Goal: Task Accomplishment & Management: Manage account settings

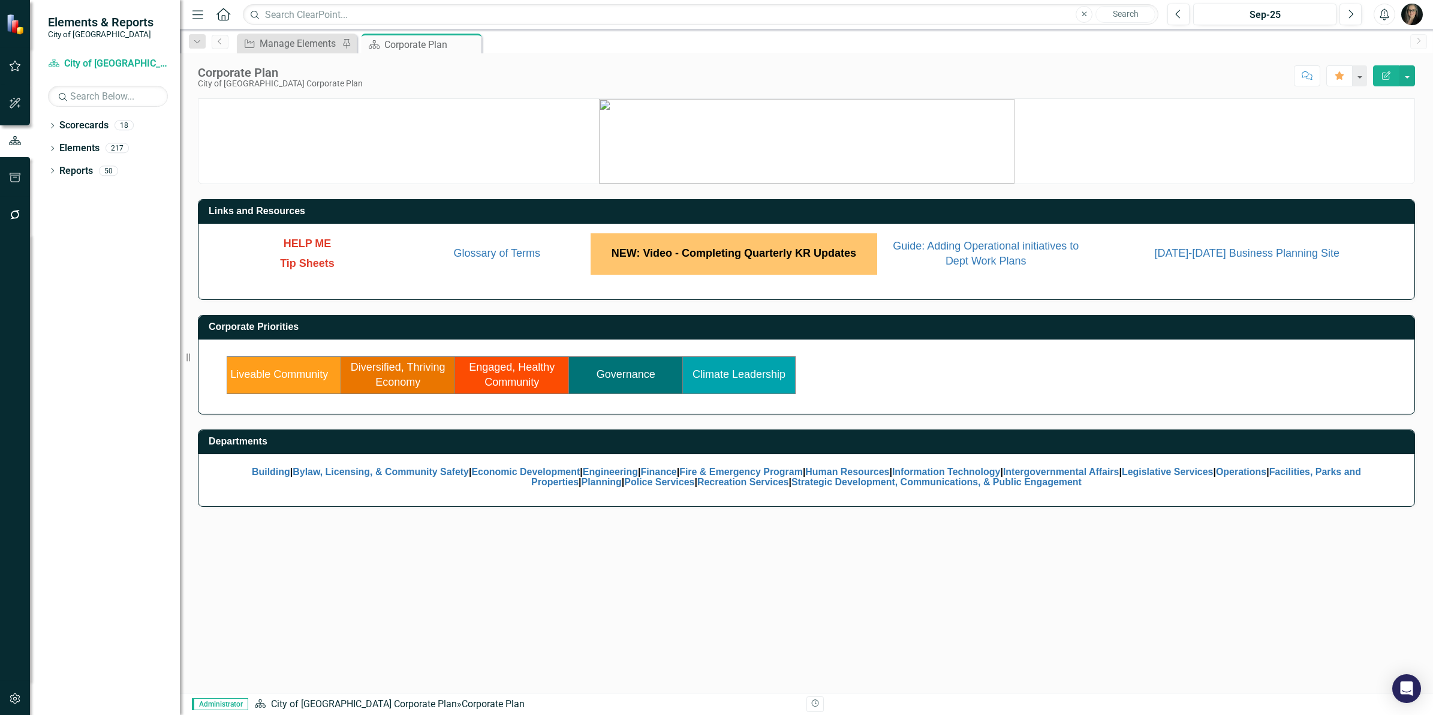
click at [19, 218] on icon "button" at bounding box center [15, 215] width 13 height 10
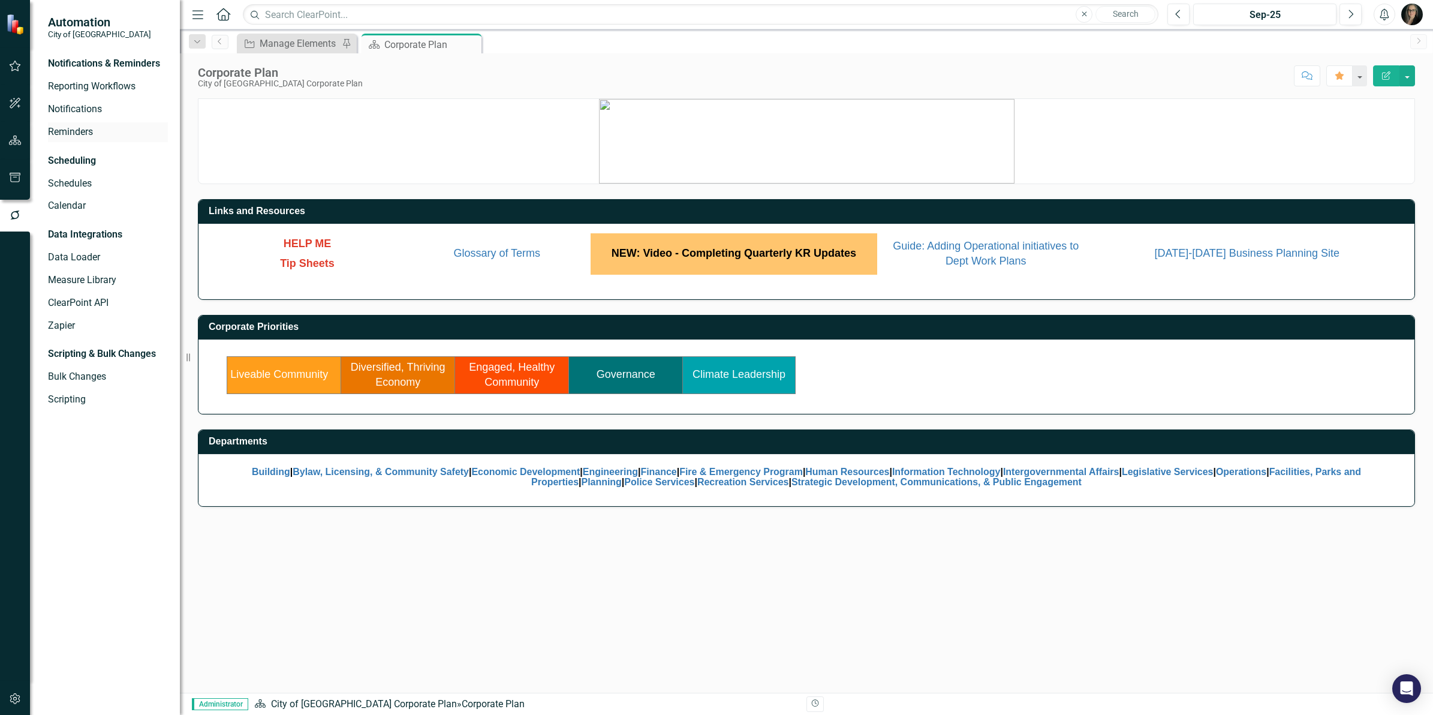
click at [71, 135] on link "Reminders" at bounding box center [108, 132] width 120 height 14
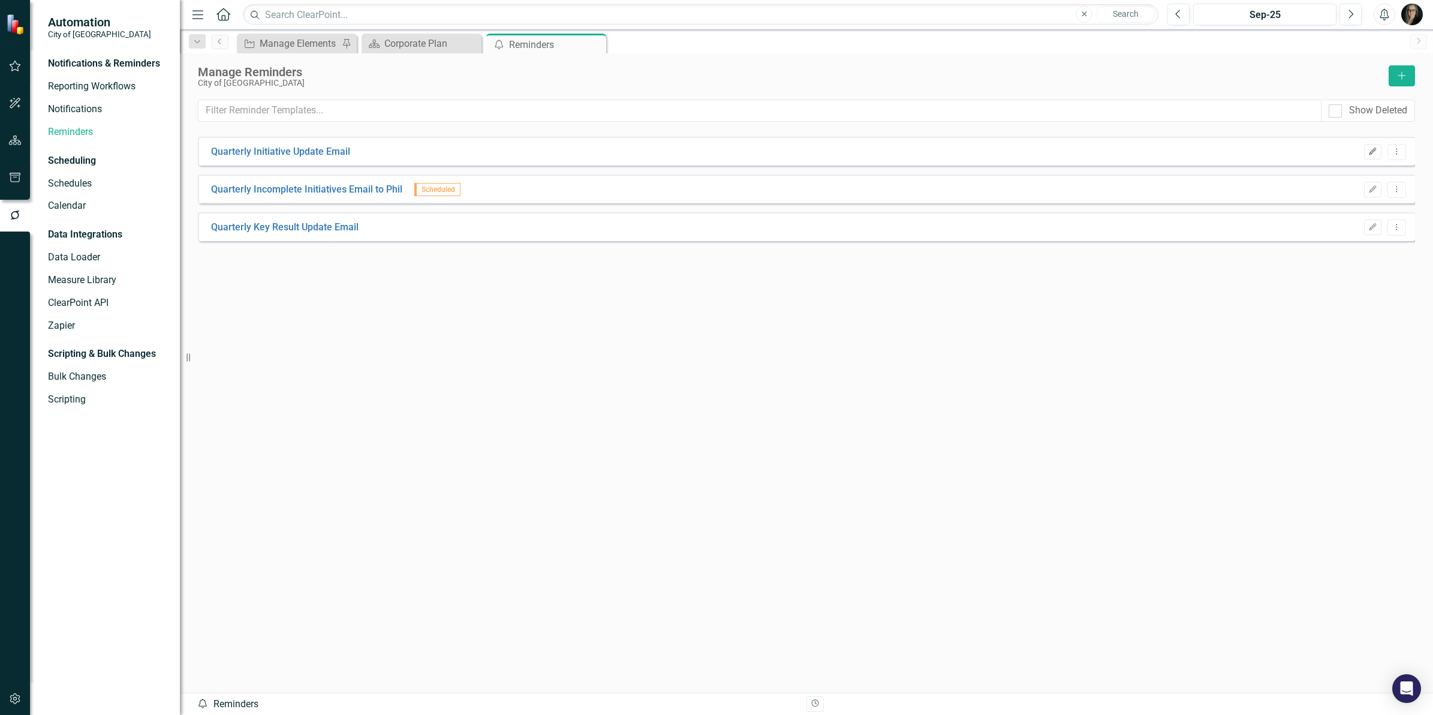
click at [1371, 150] on icon "Edit" at bounding box center [1372, 151] width 9 height 7
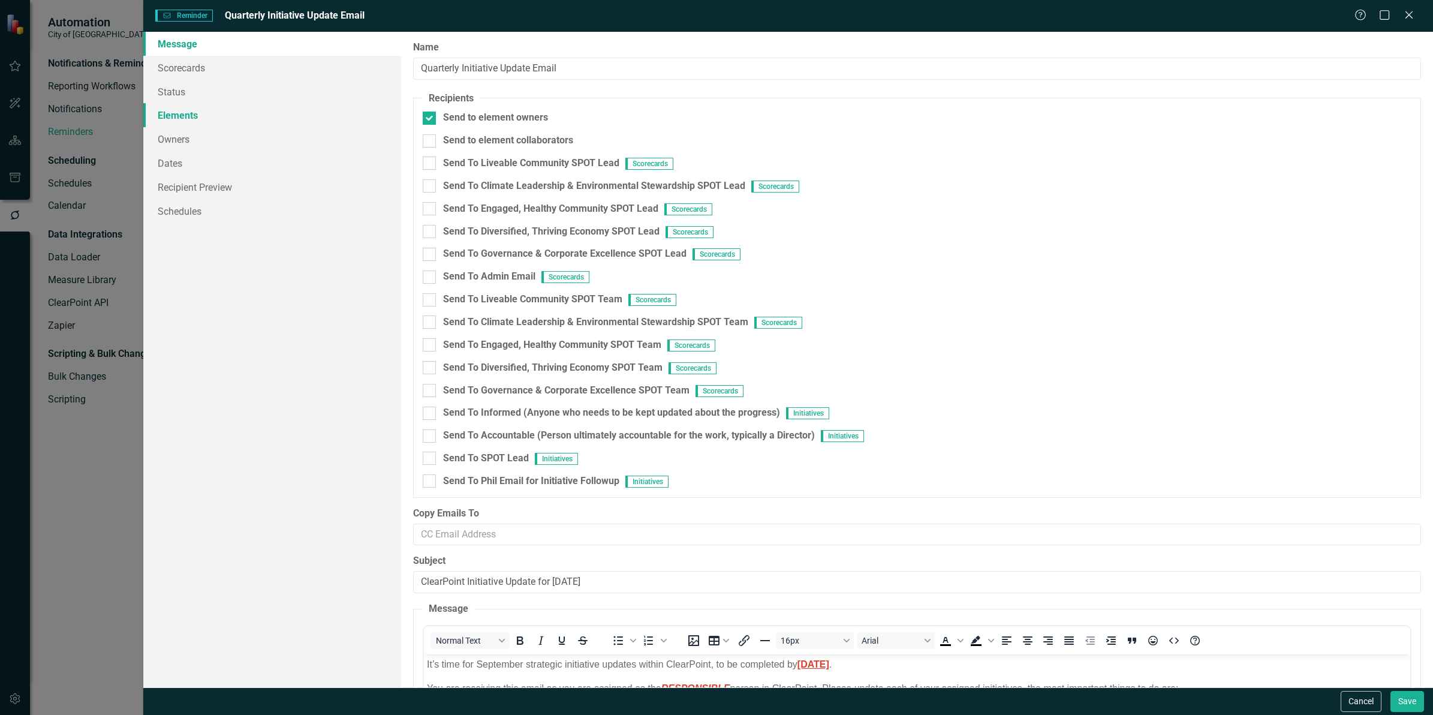
click at [210, 117] on link "Elements" at bounding box center [272, 115] width 258 height 24
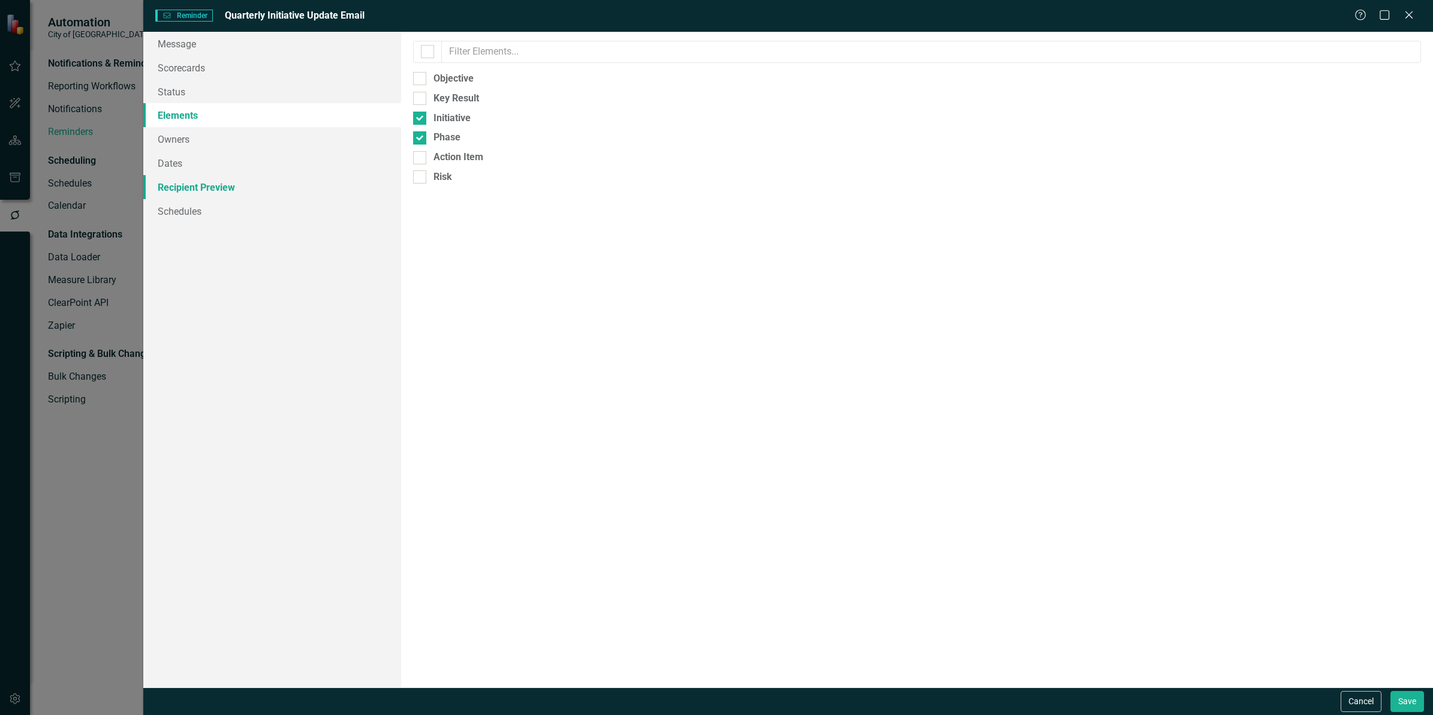
click at [239, 186] on link "Recipient Preview" at bounding box center [272, 187] width 258 height 24
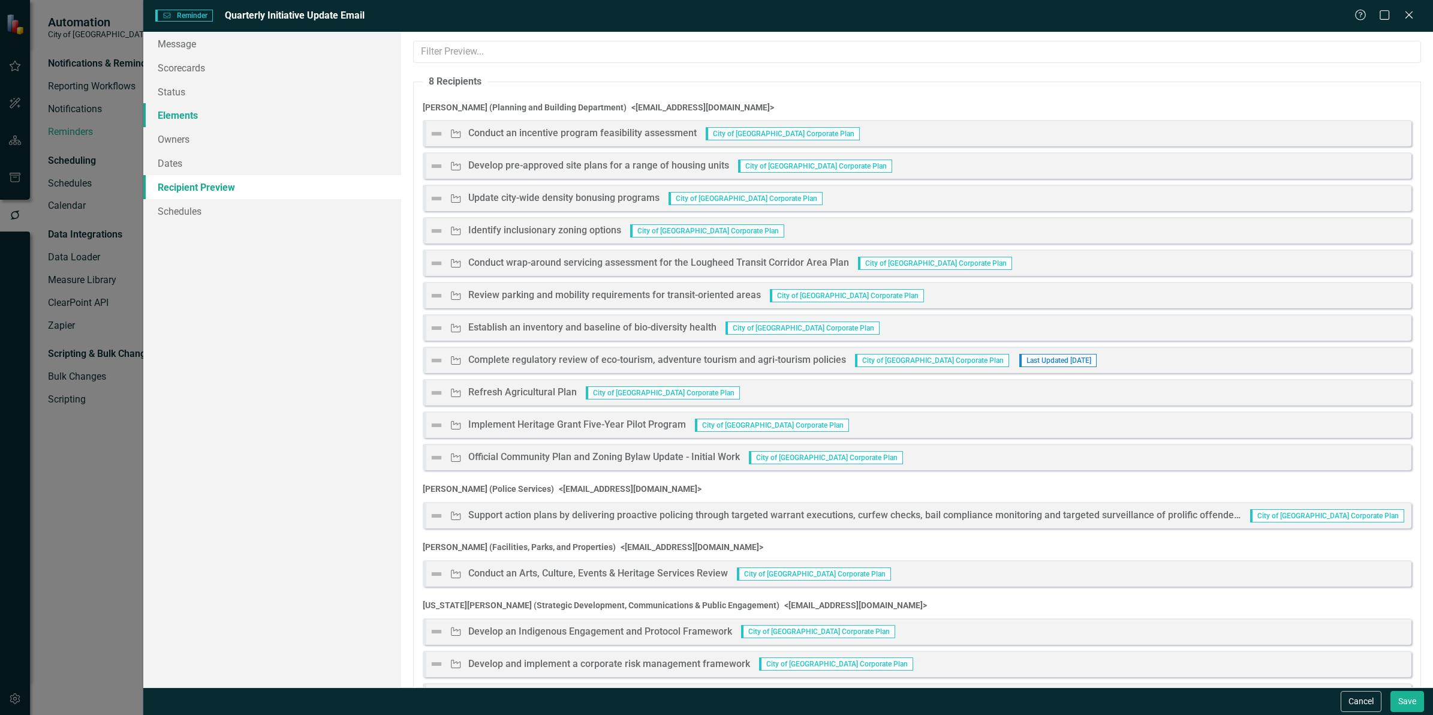
click at [210, 110] on link "Elements" at bounding box center [272, 115] width 258 height 24
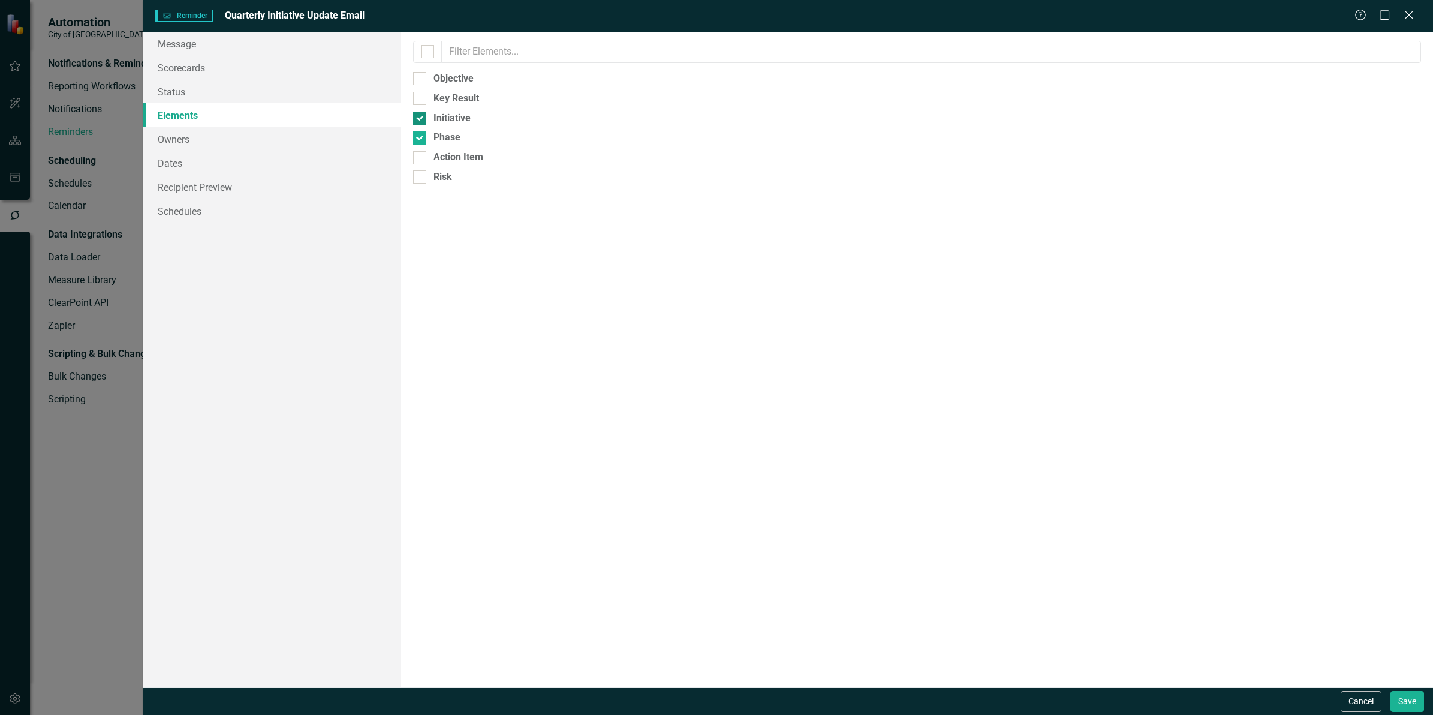
click at [420, 123] on div at bounding box center [419, 118] width 13 height 13
click at [420, 119] on input "Initiative" at bounding box center [417, 116] width 8 height 8
checkbox input "false"
click at [198, 184] on link "Recipient Preview" at bounding box center [272, 187] width 258 height 24
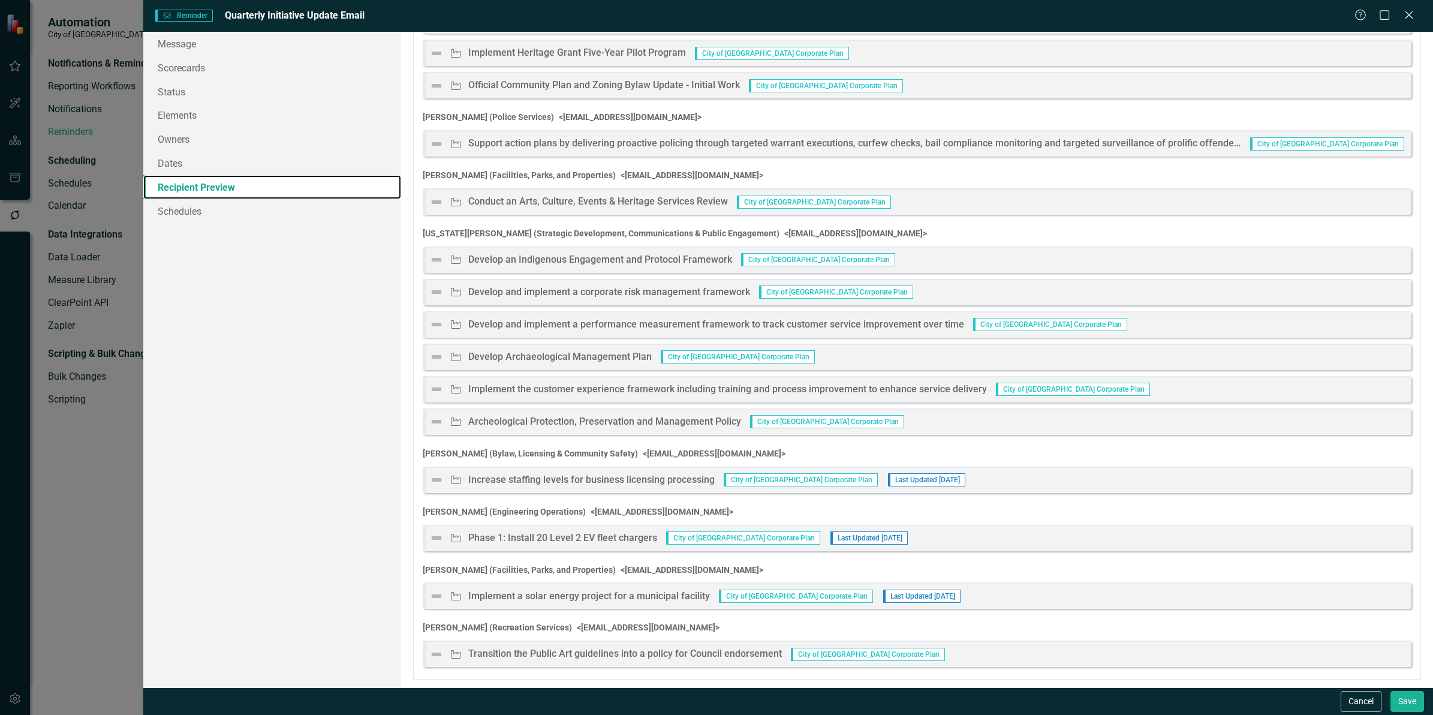
scroll to position [373, 0]
click at [1401, 703] on button "Save" at bounding box center [1407, 701] width 34 height 21
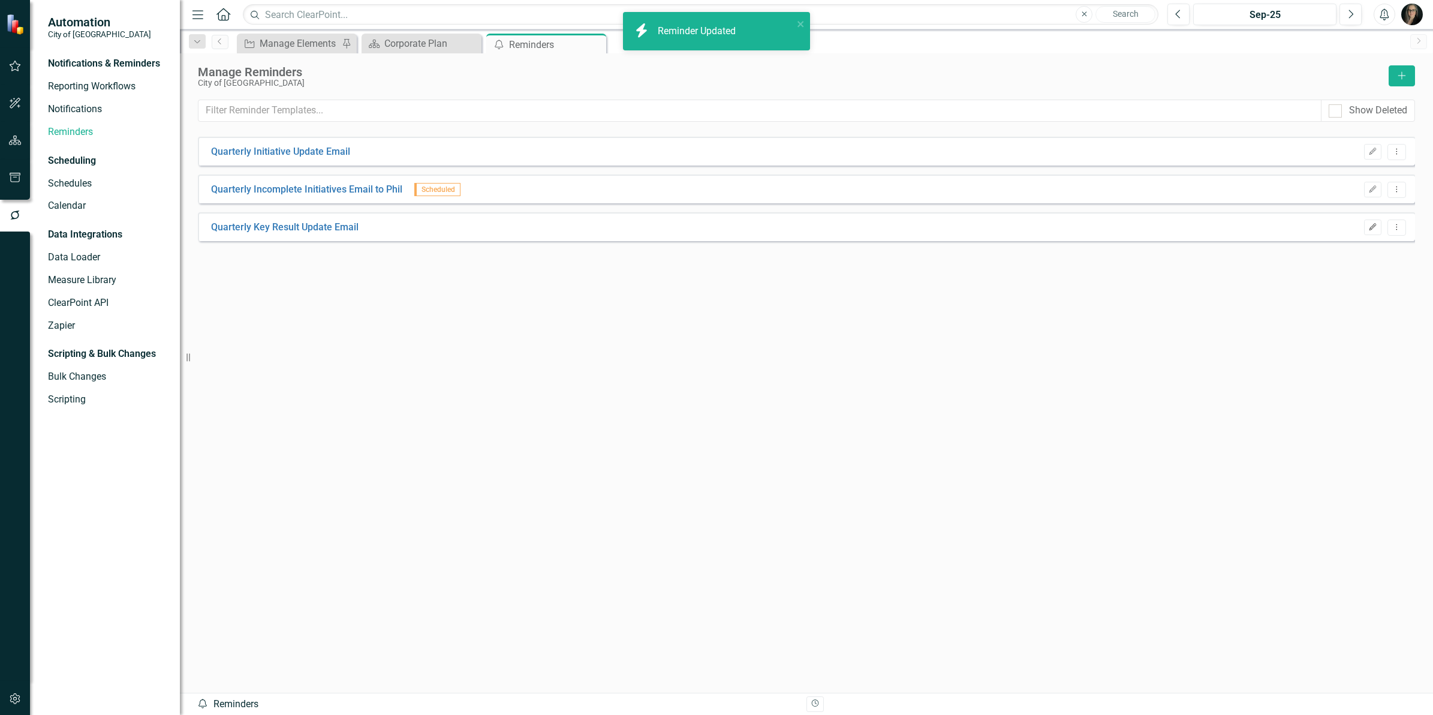
click at [1370, 230] on icon "Edit" at bounding box center [1372, 227] width 9 height 7
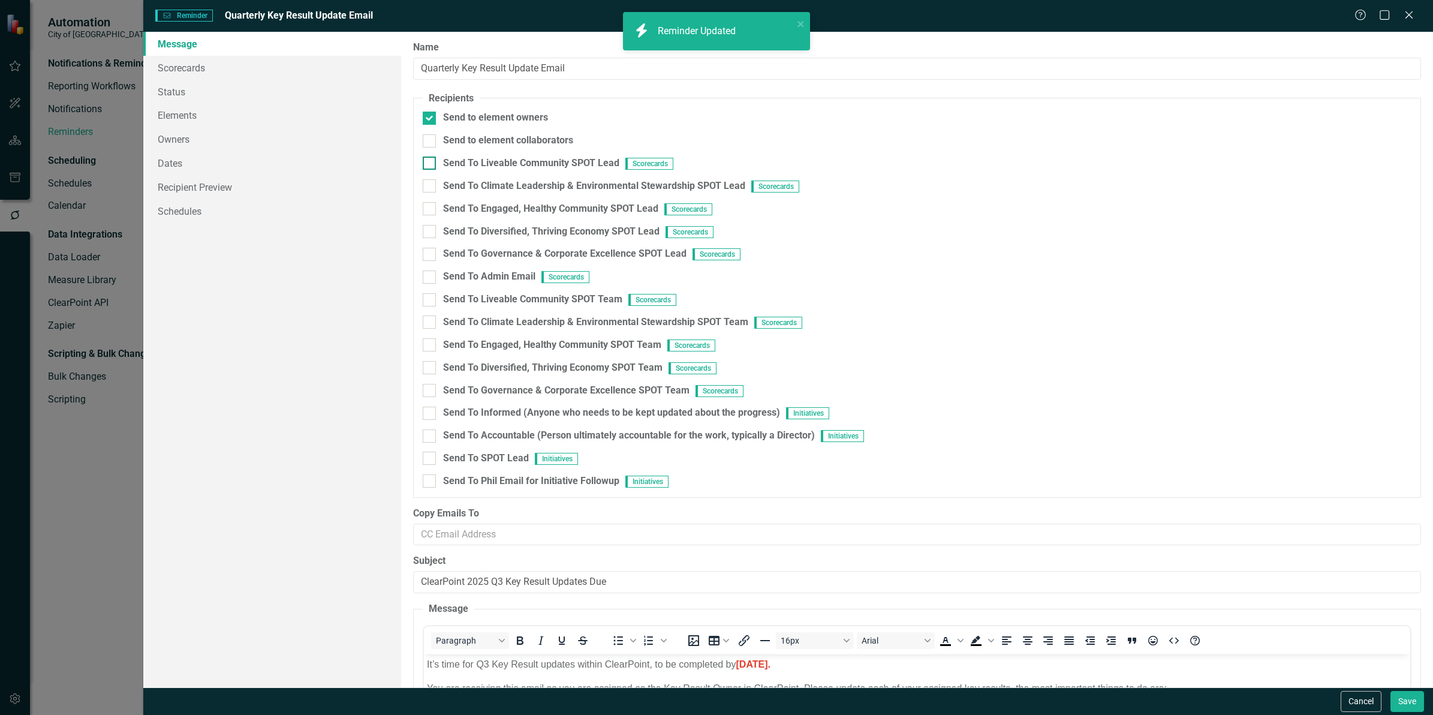
scroll to position [0, 0]
click at [202, 119] on link "Elements" at bounding box center [272, 115] width 258 height 24
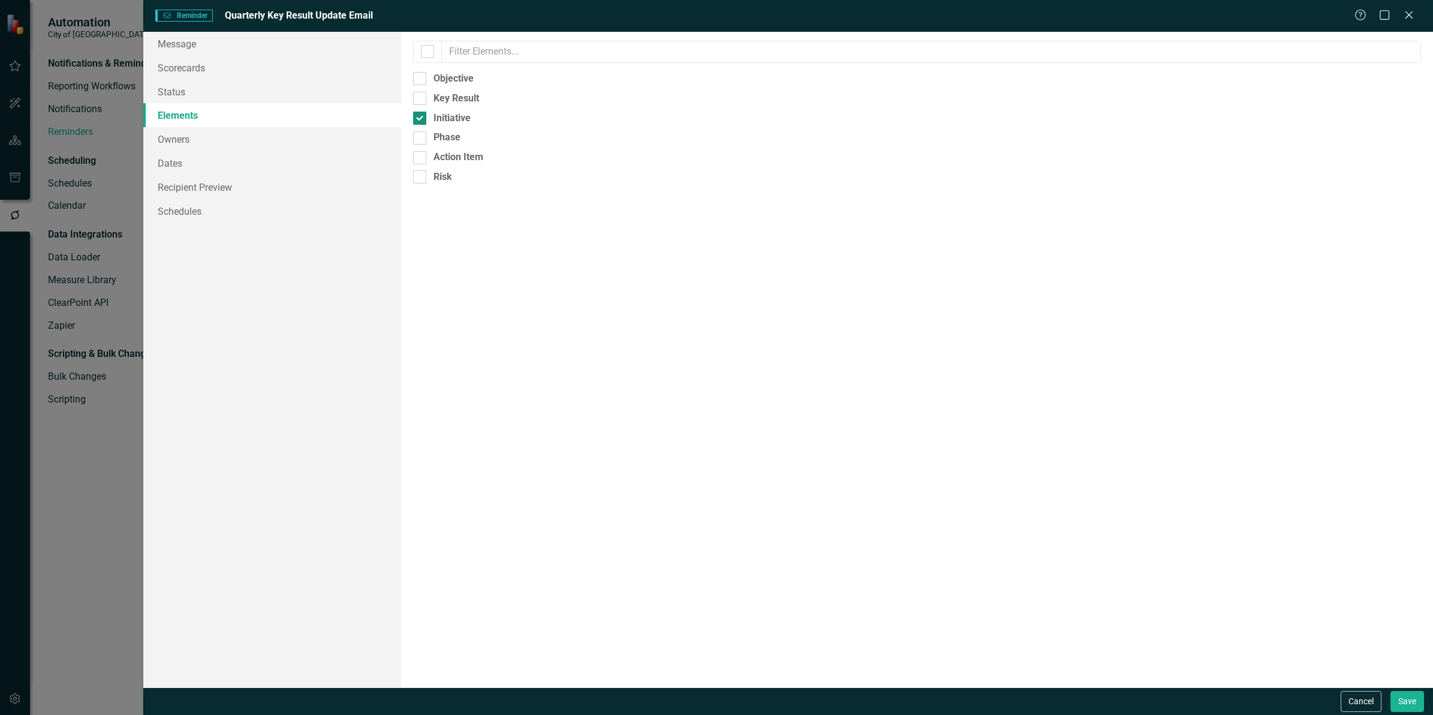
click at [421, 119] on div at bounding box center [419, 118] width 13 height 13
click at [421, 119] on input "Initiative" at bounding box center [417, 116] width 8 height 8
checkbox input "false"
click at [421, 100] on div at bounding box center [419, 98] width 13 height 13
click at [421, 100] on input "Key Result" at bounding box center [417, 96] width 8 height 8
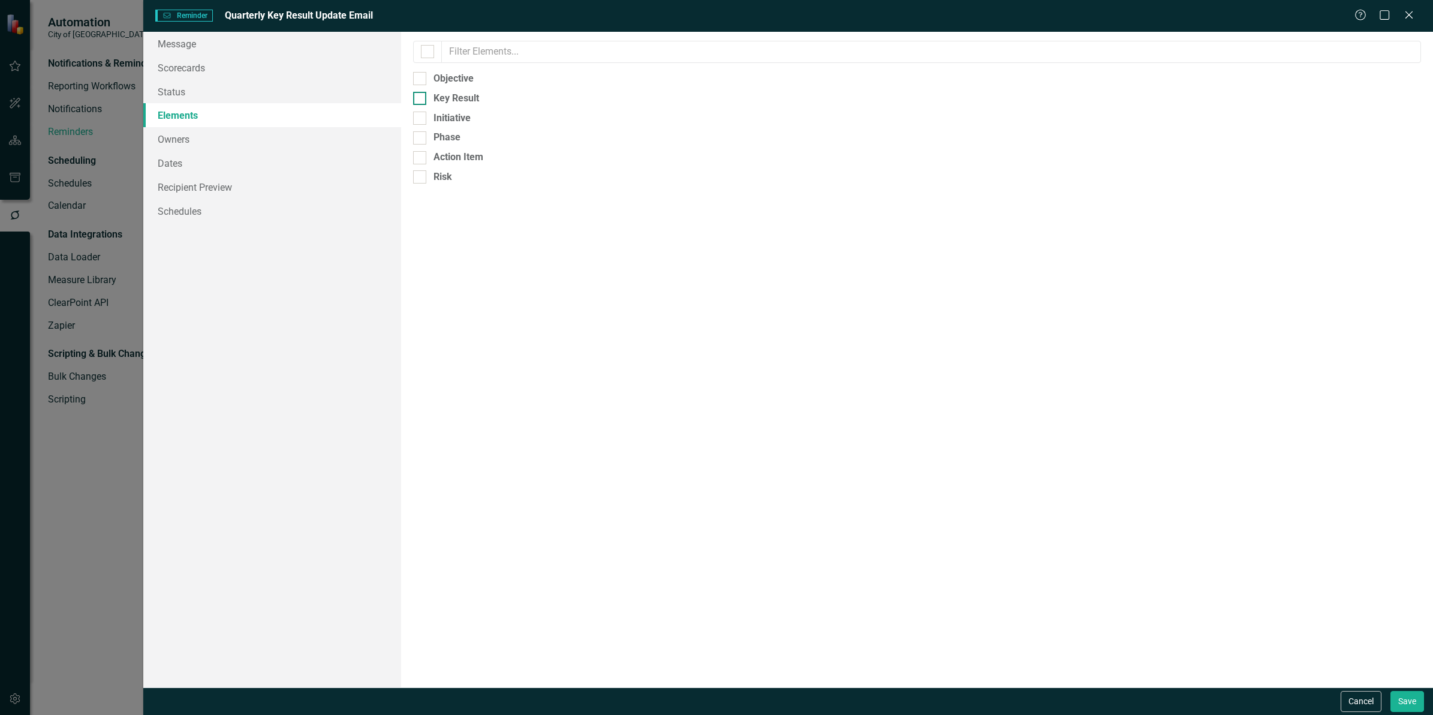
checkbox input "true"
click at [215, 181] on link "Recipient Preview" at bounding box center [272, 187] width 258 height 24
click at [195, 121] on link "Elements" at bounding box center [272, 115] width 258 height 24
click at [1369, 694] on button "Cancel" at bounding box center [1360, 701] width 41 height 21
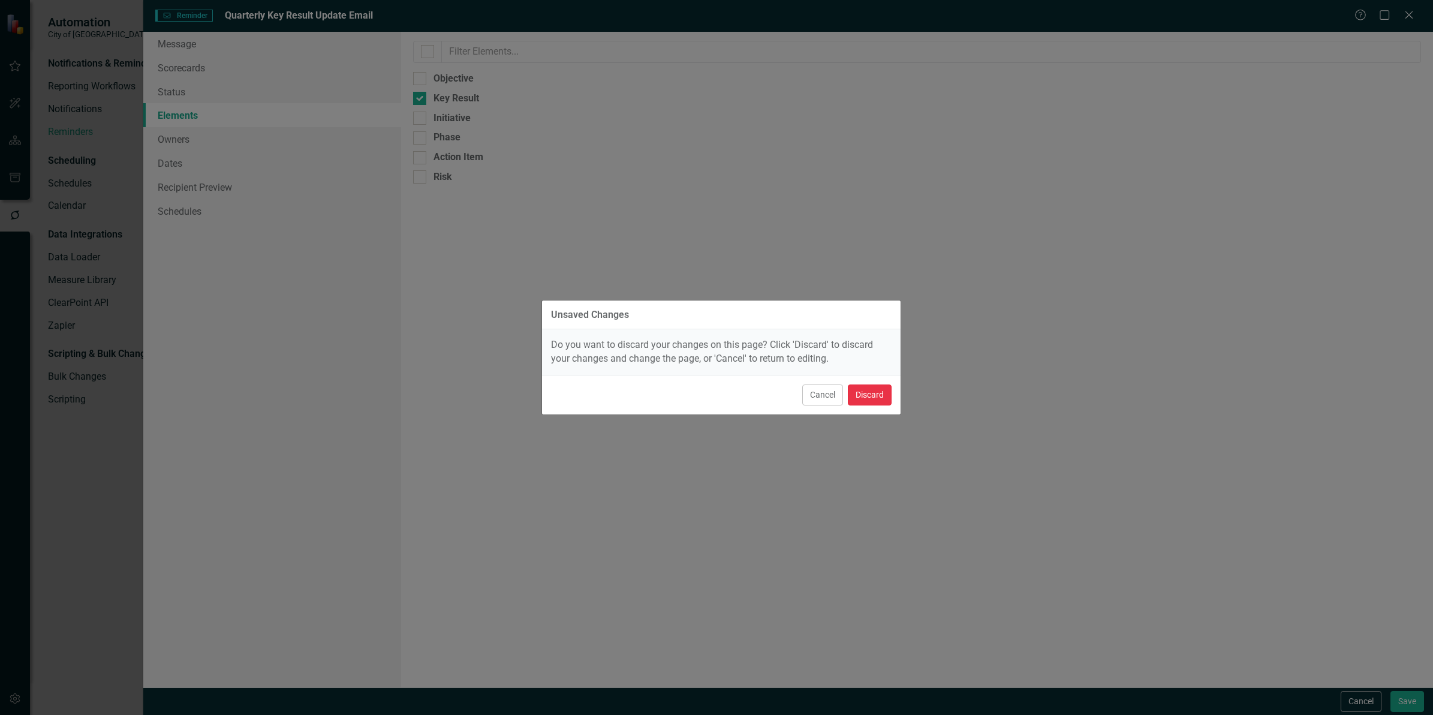
click at [877, 399] on button "Discard" at bounding box center [870, 394] width 44 height 21
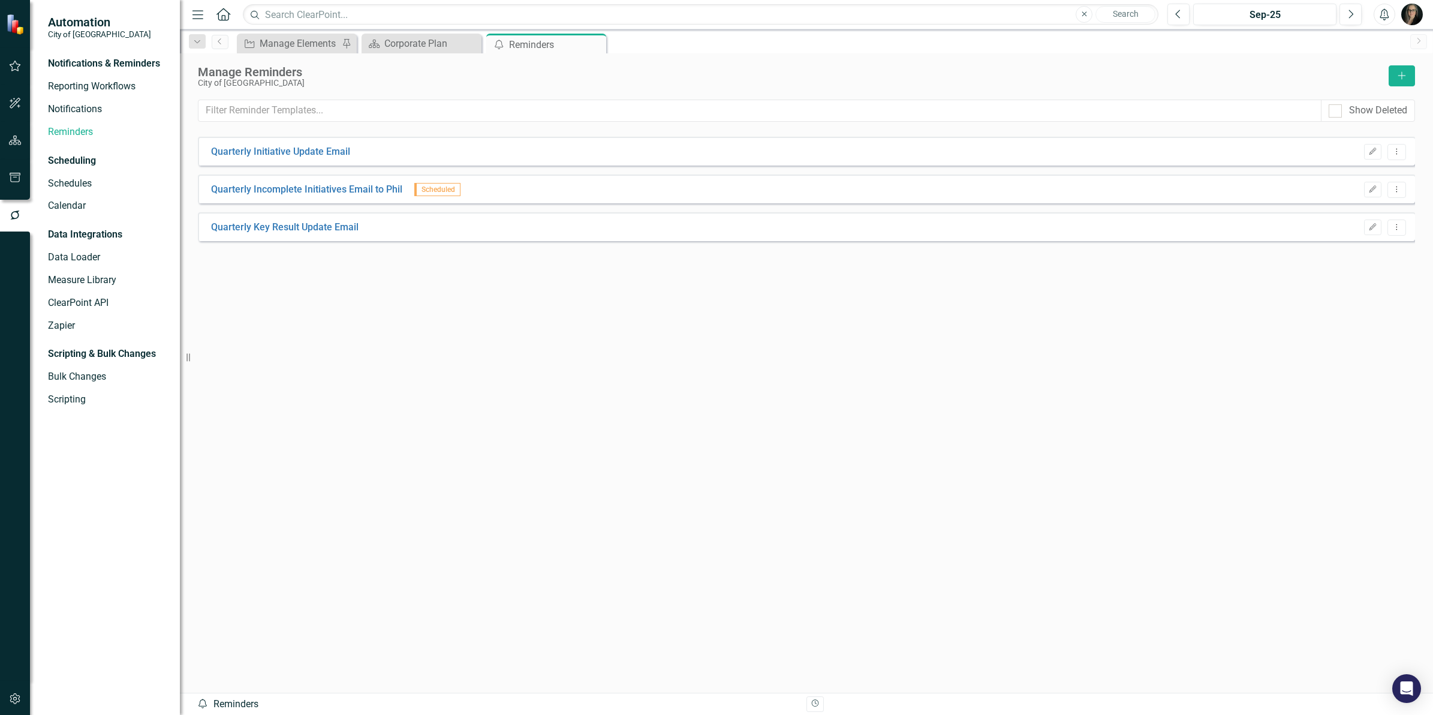
click at [550, 369] on div "Quarterly Initiative Update Email Edit Dropdown Menu Quarterly Incomplete Initi…" at bounding box center [806, 393] width 1217 height 512
click at [597, 46] on icon at bounding box center [595, 44] width 7 height 7
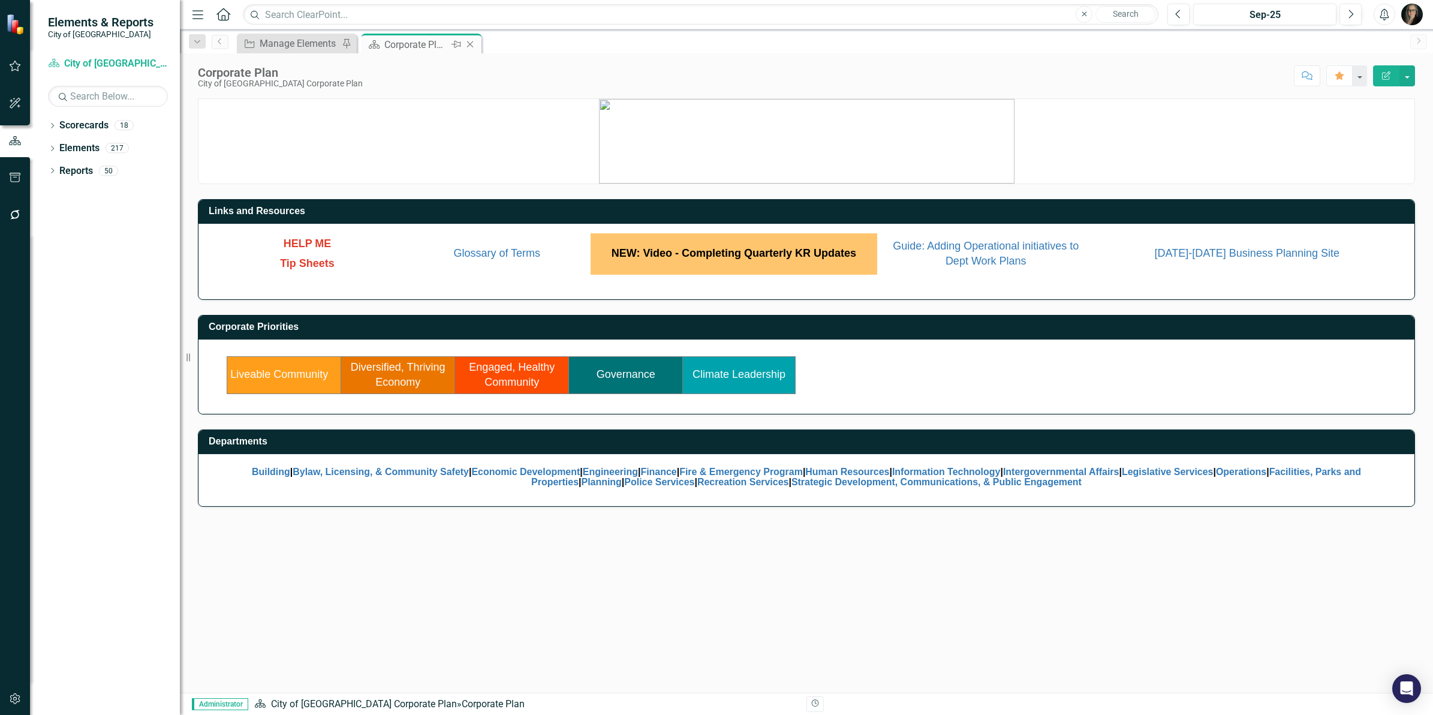
click at [472, 46] on icon "Close" at bounding box center [470, 45] width 12 height 10
